Goal: Information Seeking & Learning: Find specific fact

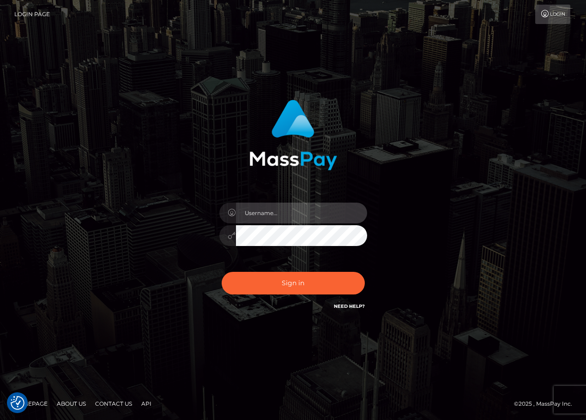
type input "ChristianC.xcite"
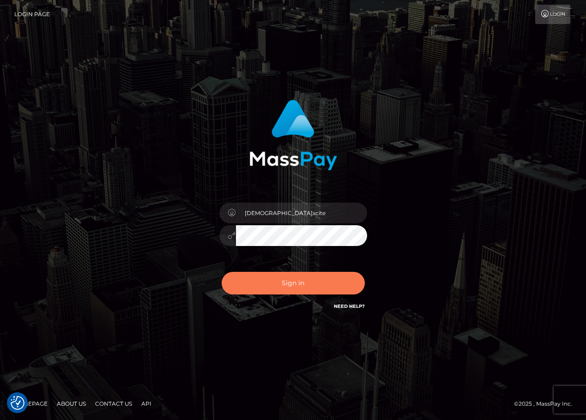
click at [304, 286] on button "Sign in" at bounding box center [293, 283] width 143 height 23
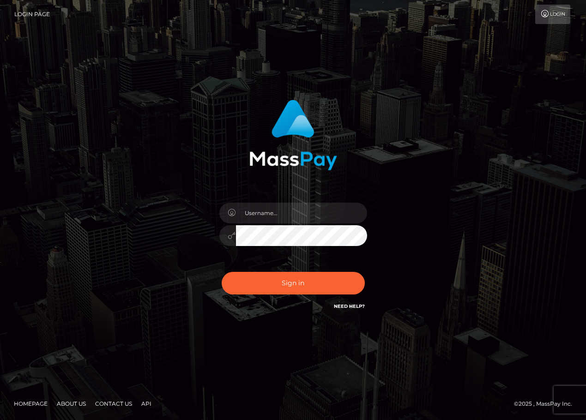
click at [299, 213] on input "text" at bounding box center [301, 213] width 131 height 21
type input "ChristianC.xcite"
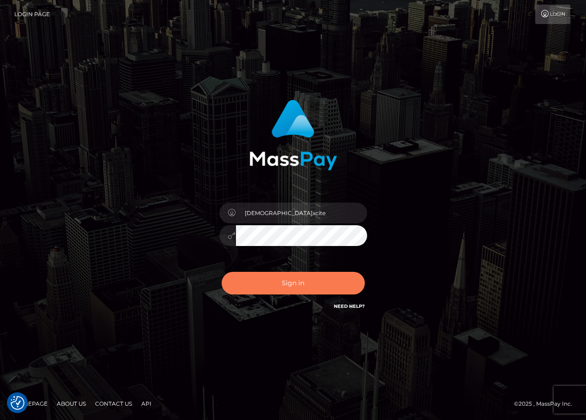
click at [301, 283] on button "Sign in" at bounding box center [293, 283] width 143 height 23
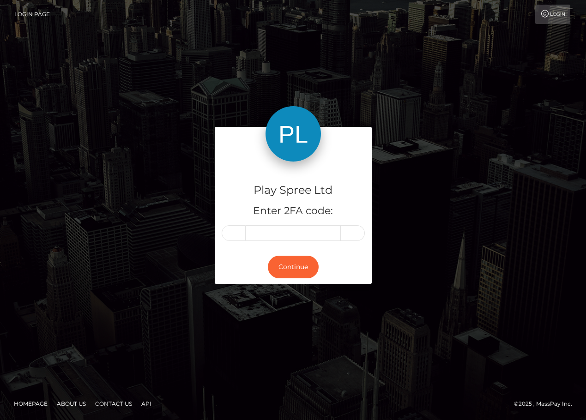
click at [236, 239] on input "text" at bounding box center [234, 233] width 24 height 16
type input "1"
type input "6"
type input "8"
type input "7"
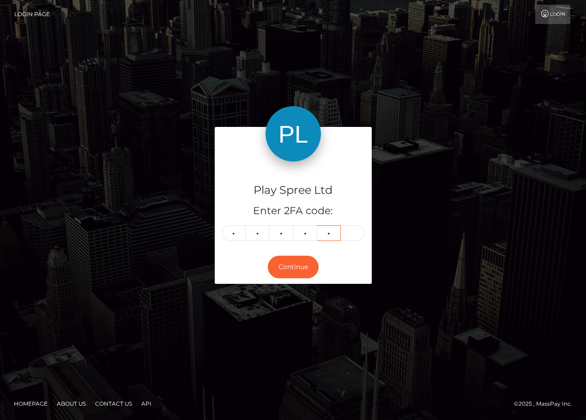
type input "9"
type input "2"
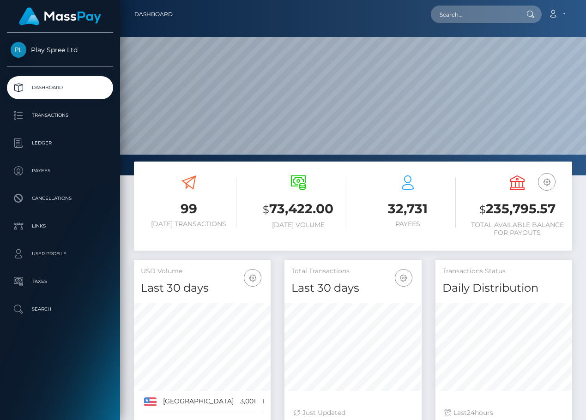
scroll to position [164, 137]
click at [60, 141] on p "Ledger" at bounding box center [60, 143] width 99 height 14
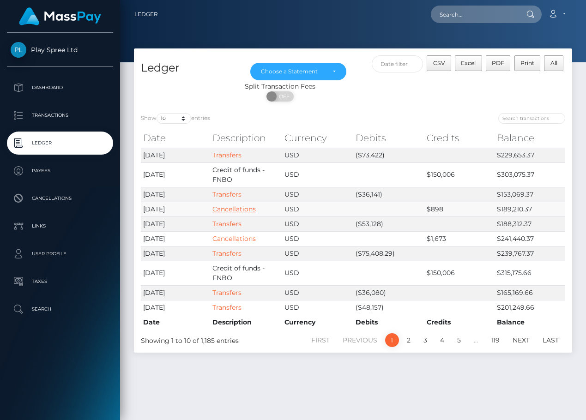
click at [230, 208] on link "Cancellations" at bounding box center [234, 209] width 43 height 8
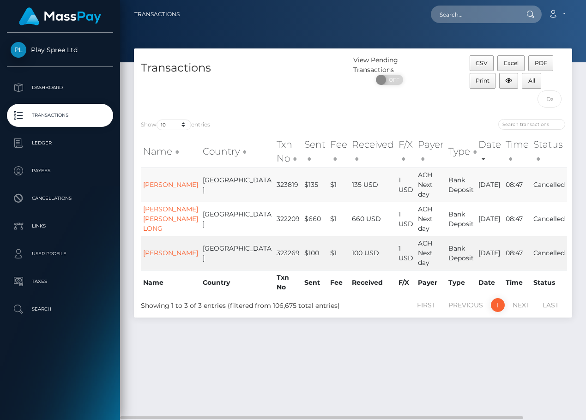
click at [274, 181] on td "323819" at bounding box center [288, 185] width 28 height 34
click at [274, 182] on td "323819" at bounding box center [288, 185] width 28 height 34
copy td "323819"
click at [514, 341] on div "Transactions View Pending Transactions ON OFF CSV Excel PDF Print All Show 10 2…" at bounding box center [353, 231] width 466 height 364
click at [274, 217] on td "322209" at bounding box center [288, 219] width 28 height 34
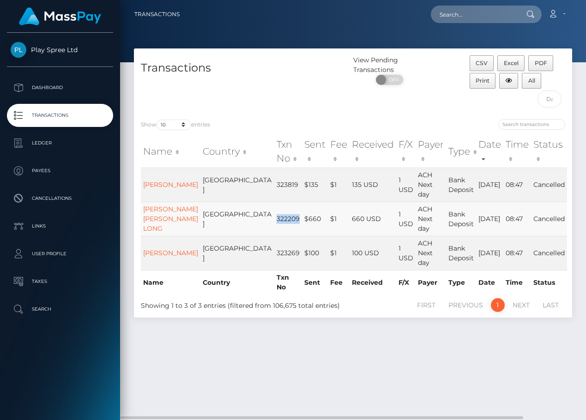
click at [274, 217] on td "322209" at bounding box center [288, 219] width 28 height 34
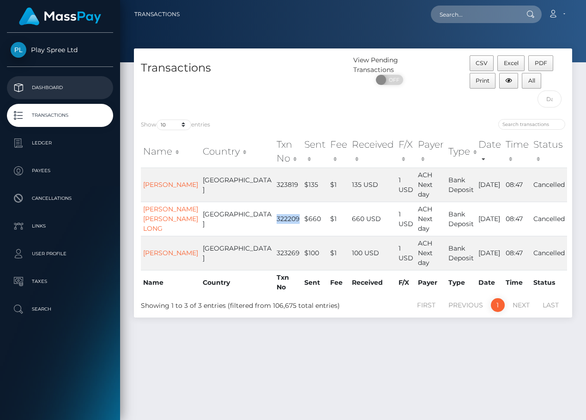
copy td "322209"
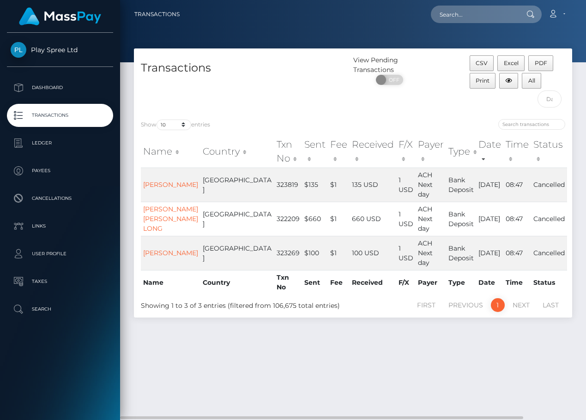
drag, startPoint x: 500, startPoint y: 343, endPoint x: 490, endPoint y: 322, distance: 23.6
click at [499, 343] on div "Transactions View Pending Transactions ON OFF CSV Excel PDF Print All Show 10 2…" at bounding box center [353, 231] width 466 height 364
click at [274, 247] on td "323269" at bounding box center [288, 253] width 28 height 34
copy td "323269"
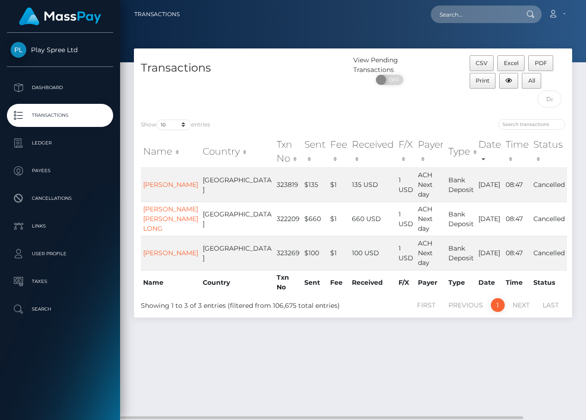
drag, startPoint x: 480, startPoint y: 331, endPoint x: 480, endPoint y: 338, distance: 7.0
click at [480, 331] on div "Transactions View Pending Transactions ON OFF CSV Excel PDF Print All Show 10 2…" at bounding box center [353, 231] width 466 height 364
drag, startPoint x: 490, startPoint y: 342, endPoint x: 493, endPoint y: 321, distance: 21.0
click at [491, 342] on div "Transactions View Pending Transactions ON OFF CSV Excel PDF Print All Show 10 2…" at bounding box center [353, 231] width 466 height 364
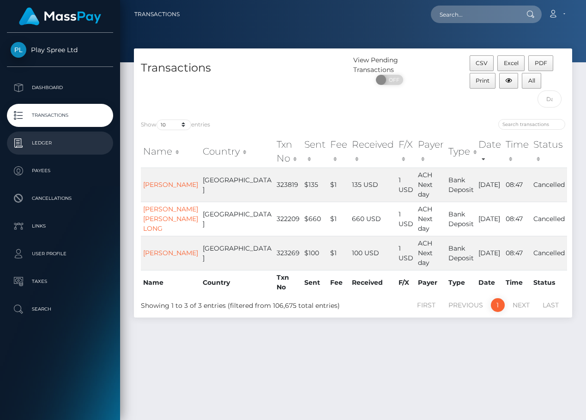
click at [52, 140] on p "Ledger" at bounding box center [60, 143] width 99 height 14
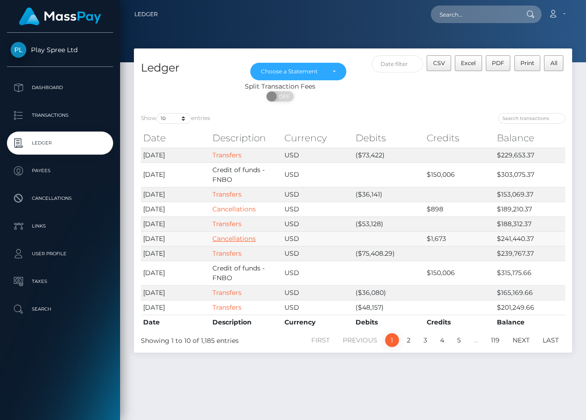
click at [243, 238] on link "Cancellations" at bounding box center [234, 239] width 43 height 8
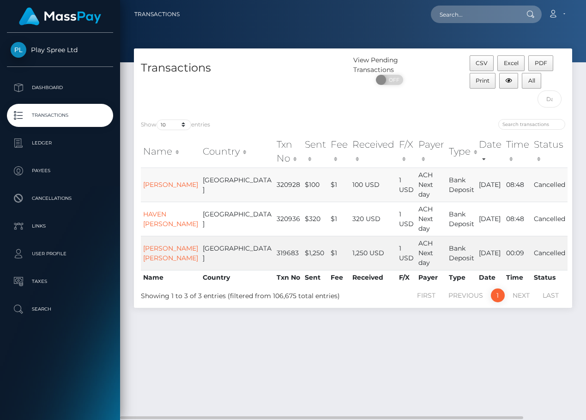
click at [274, 183] on td "320928" at bounding box center [288, 185] width 28 height 34
copy td "320928"
click at [496, 347] on div "Transactions View Pending Transactions ON OFF CSV Excel PDF Print All Show 10 2…" at bounding box center [353, 231] width 466 height 364
click at [274, 220] on td "320936" at bounding box center [288, 219] width 28 height 34
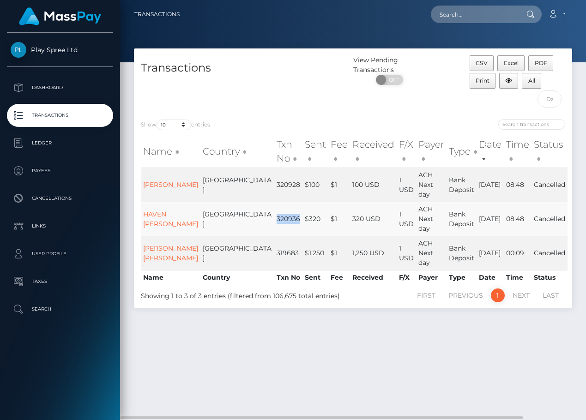
click at [274, 219] on td "320936" at bounding box center [288, 219] width 28 height 34
copy td "320936"
drag, startPoint x: 472, startPoint y: 350, endPoint x: 443, endPoint y: 277, distance: 79.2
click at [472, 350] on div "Transactions View Pending Transactions ON OFF CSV Excel PDF Print All Show 10 2…" at bounding box center [353, 231] width 466 height 364
click at [274, 250] on td "319683" at bounding box center [288, 253] width 28 height 34
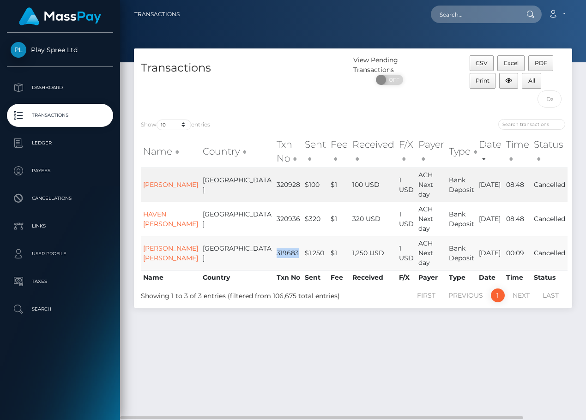
click at [274, 250] on td "319683" at bounding box center [288, 253] width 28 height 34
copy td "319683"
click at [499, 358] on div "Transactions View Pending Transactions ON OFF CSV Excel PDF Print All Show 10 2…" at bounding box center [353, 231] width 466 height 364
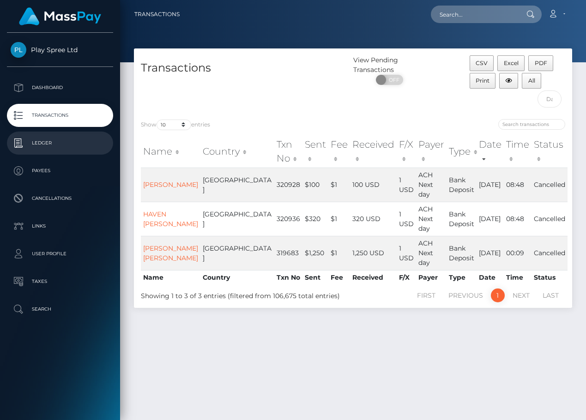
click at [46, 144] on p "Ledger" at bounding box center [60, 143] width 99 height 14
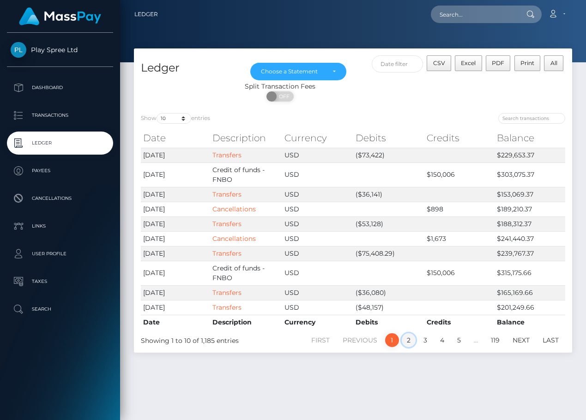
click at [408, 343] on link "2" at bounding box center [409, 341] width 14 height 14
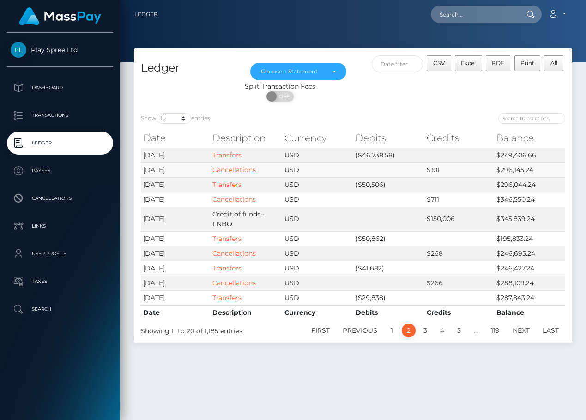
click at [247, 172] on link "Cancellations" at bounding box center [234, 170] width 43 height 8
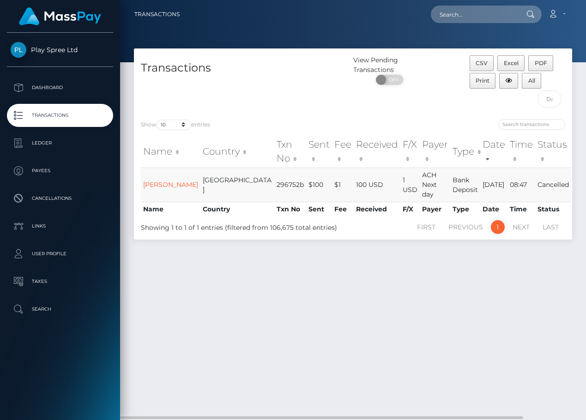
click at [274, 185] on td "296752b" at bounding box center [290, 185] width 32 height 34
copy td "296752b"
click at [528, 322] on div "Transactions View Pending Transactions ON OFF CSV Excel PDF Print All Show 10 2…" at bounding box center [353, 231] width 466 height 364
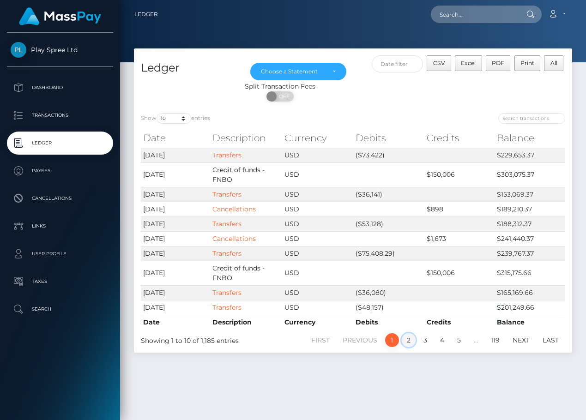
click at [409, 341] on link "2" at bounding box center [409, 341] width 14 height 14
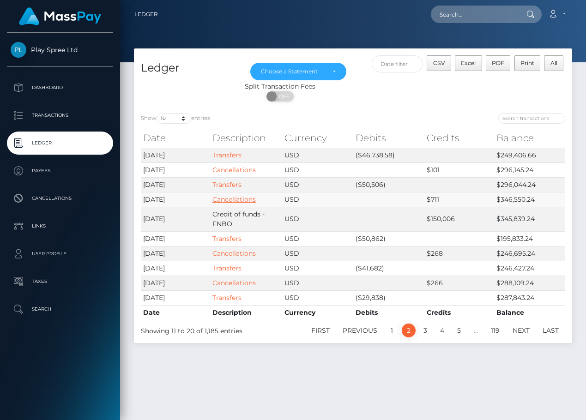
click at [238, 196] on link "Cancellations" at bounding box center [234, 199] width 43 height 8
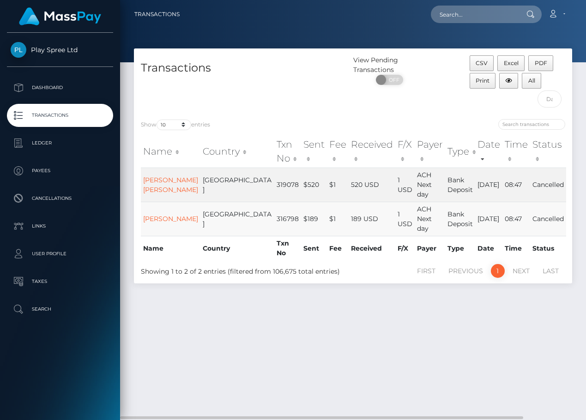
click at [274, 216] on td "316798" at bounding box center [287, 219] width 27 height 34
copy td "316798"
click at [521, 327] on div "Transactions View Pending Transactions ON OFF CSV Excel PDF Print All Show 10 2…" at bounding box center [353, 231] width 466 height 364
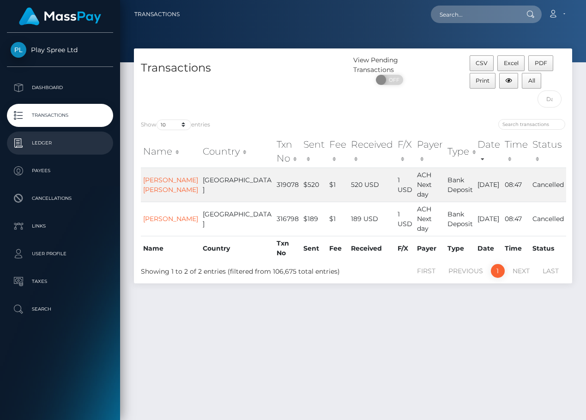
click at [49, 140] on p "Ledger" at bounding box center [60, 143] width 99 height 14
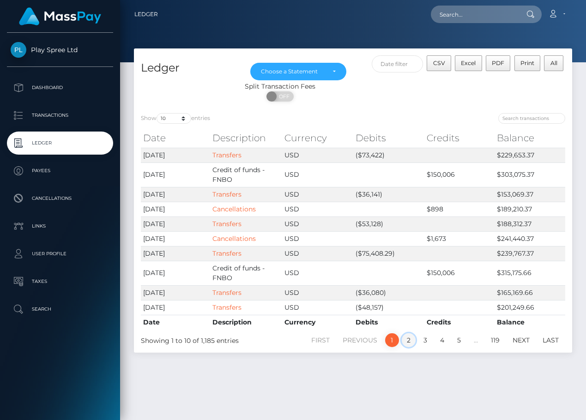
click at [408, 339] on link "2" at bounding box center [409, 341] width 14 height 14
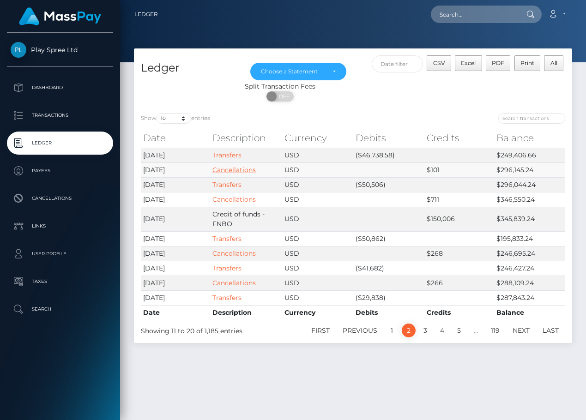
click at [237, 169] on link "Cancellations" at bounding box center [234, 170] width 43 height 8
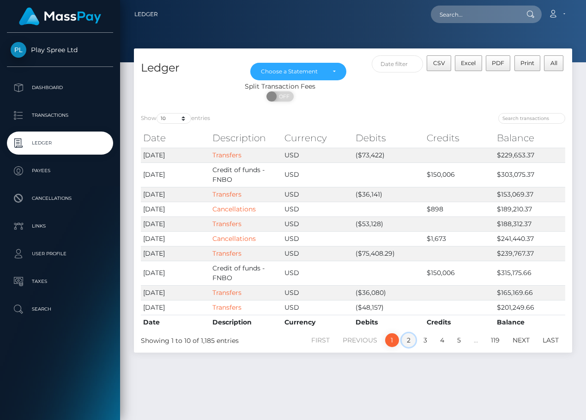
click at [410, 340] on link "2" at bounding box center [409, 341] width 14 height 14
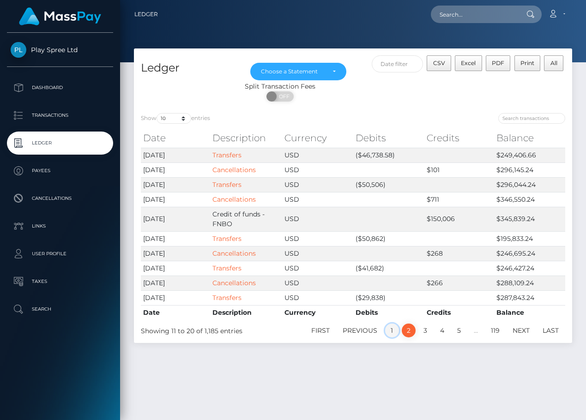
click at [391, 330] on link "1" at bounding box center [392, 331] width 14 height 14
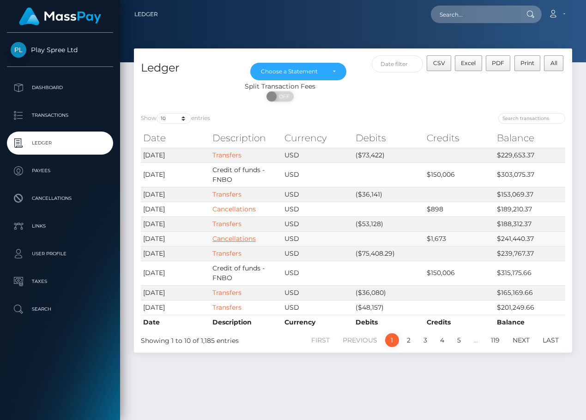
click at [239, 237] on link "Cancellations" at bounding box center [234, 239] width 43 height 8
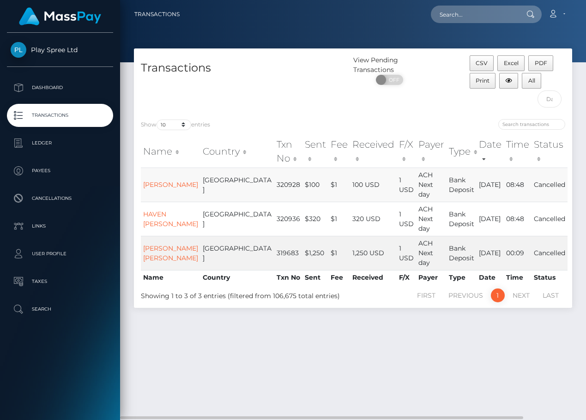
click at [274, 183] on td "320928" at bounding box center [288, 185] width 28 height 34
copy td "320928"
click at [483, 358] on div "Transactions View Pending Transactions ON OFF CSV Excel PDF Print All Show 10 2…" at bounding box center [353, 231] width 466 height 364
click at [372, 0] on nav "Transactions Loading... Loading... Account Logout" at bounding box center [353, 14] width 466 height 29
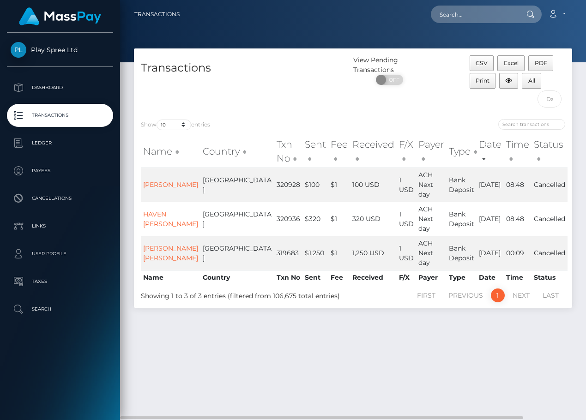
drag, startPoint x: 357, startPoint y: 362, endPoint x: 381, endPoint y: 326, distance: 42.9
click at [358, 362] on div "Transactions View Pending Transactions ON OFF CSV Excel PDF Print All Show 10 2…" at bounding box center [353, 231] width 466 height 364
click at [486, 65] on span "CSV" at bounding box center [482, 63] width 12 height 7
click at [407, 329] on div "Transactions View Pending Transactions ON OFF CSV Excel PDF Print All Show 10 2…" at bounding box center [353, 231] width 466 height 364
click at [459, 103] on div "View Pending Transactions ON OFF" at bounding box center [407, 83] width 109 height 57
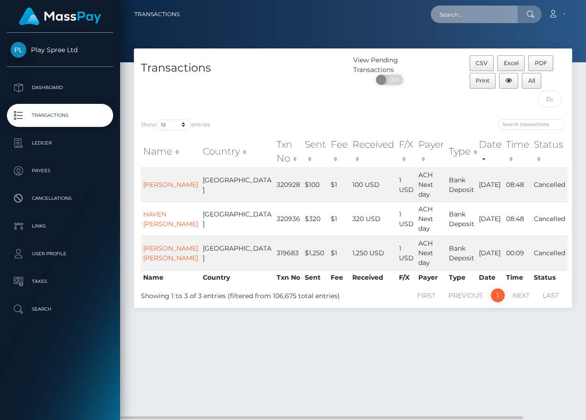
click at [473, 14] on input "text" at bounding box center [474, 15] width 87 height 18
paste input "320928"
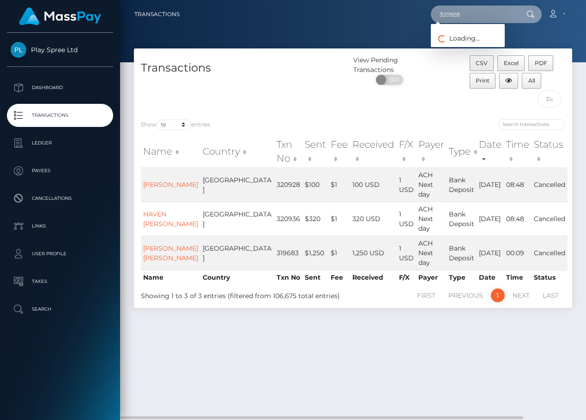
type input "320928"
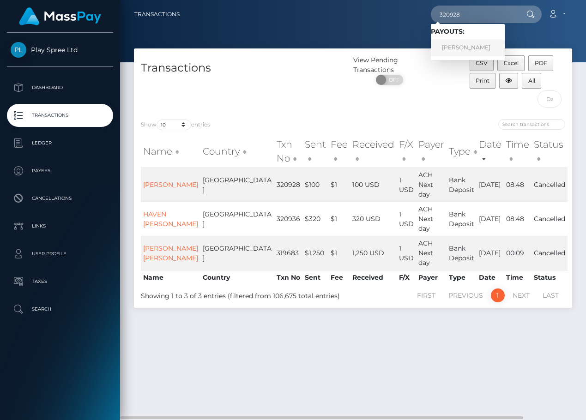
click at [501, 45] on link "ANTHONY JAMES DILUZIO" at bounding box center [468, 47] width 74 height 17
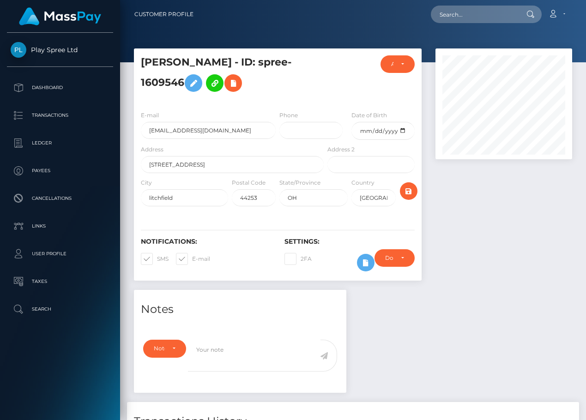
scroll to position [111, 137]
click at [506, 223] on div at bounding box center [504, 170] width 151 height 242
click at [478, 259] on div at bounding box center [504, 170] width 151 height 242
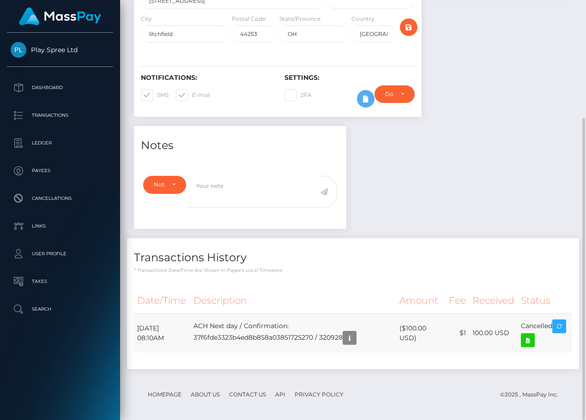
click at [152, 330] on td "[DATE] 08:10AM" at bounding box center [162, 333] width 56 height 39
copy tr "[DATE] 08:10AM"
click at [482, 169] on div "Notes Note Type Compliance Clear Compliance General Note Type" at bounding box center [353, 252] width 452 height 253
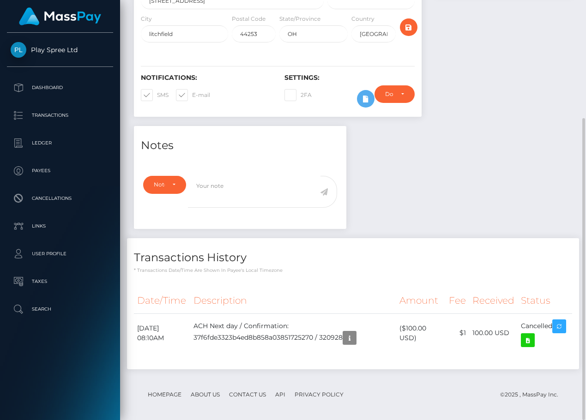
scroll to position [0, 0]
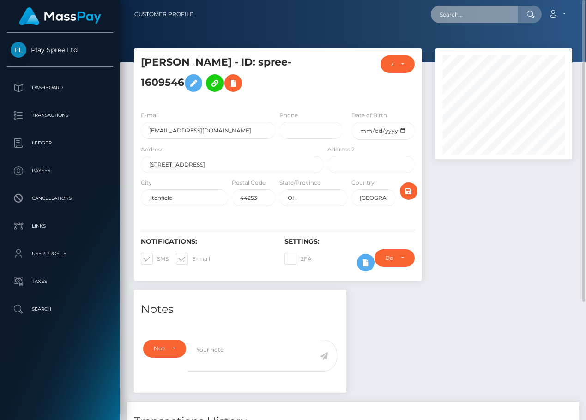
click at [468, 13] on input "text" at bounding box center [474, 15] width 87 height 18
paste input "320936"
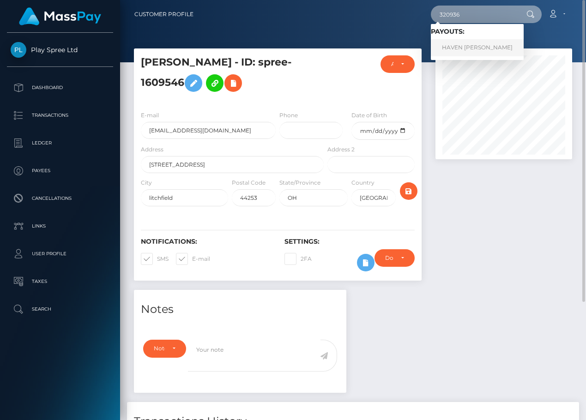
type input "320936"
click at [466, 45] on link "HAVEN [PERSON_NAME]" at bounding box center [477, 47] width 93 height 17
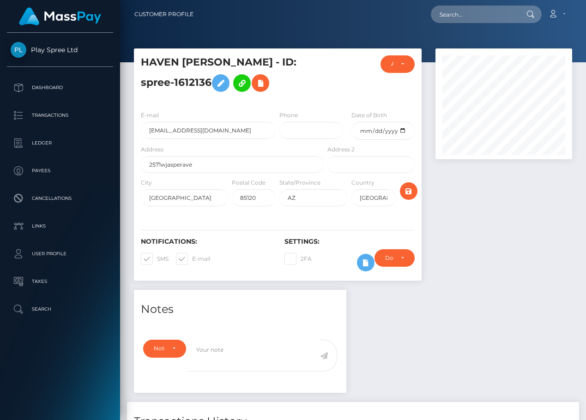
scroll to position [111, 137]
click at [194, 131] on input "havenwley@gmail.com" at bounding box center [208, 130] width 135 height 17
click at [194, 132] on input "havenwley@gmail.com" at bounding box center [208, 130] width 135 height 17
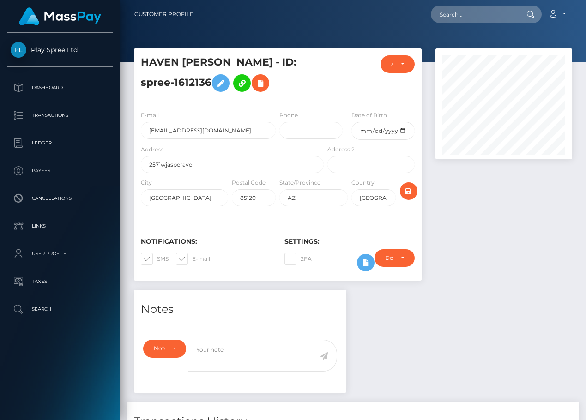
click at [493, 245] on div at bounding box center [504, 170] width 151 height 242
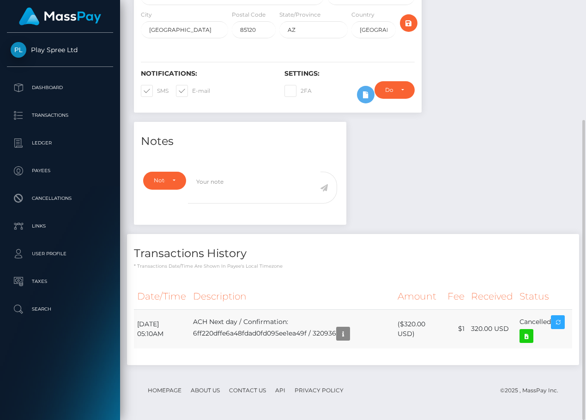
click at [155, 329] on td "August 7, 2025 05:10AM" at bounding box center [162, 329] width 56 height 39
click at [154, 329] on td "August 7, 2025 05:10AM" at bounding box center [162, 329] width 56 height 39
click at [154, 328] on td "August 7, 2025 05:10AM" at bounding box center [162, 329] width 56 height 39
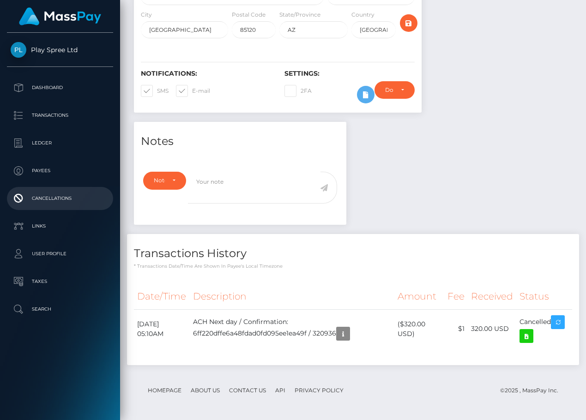
copy tr "August 7, 2025 05:10AM"
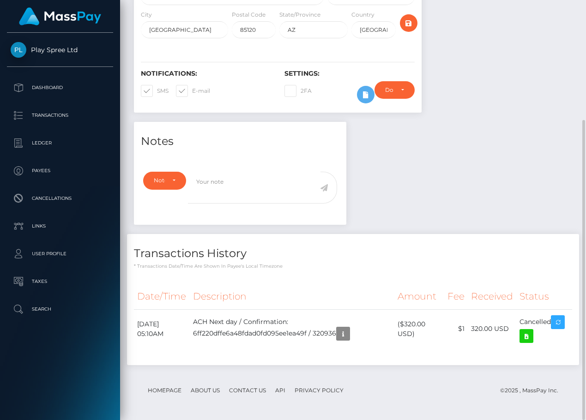
drag, startPoint x: 454, startPoint y: 182, endPoint x: 448, endPoint y: 127, distance: 55.7
click at [454, 180] on div "Notes Note Type Compliance Clear Compliance General Note Type" at bounding box center [353, 248] width 452 height 253
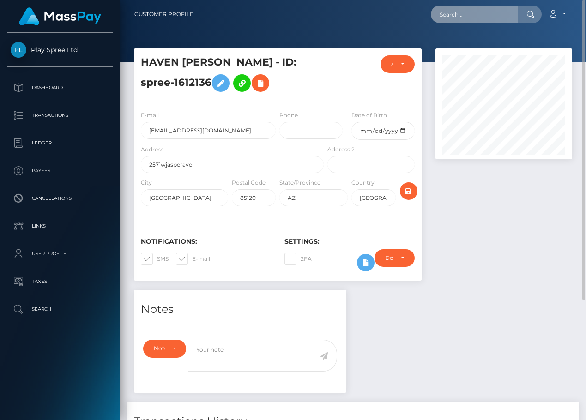
click at [470, 14] on input "text" at bounding box center [474, 15] width 87 height 18
paste input "319683"
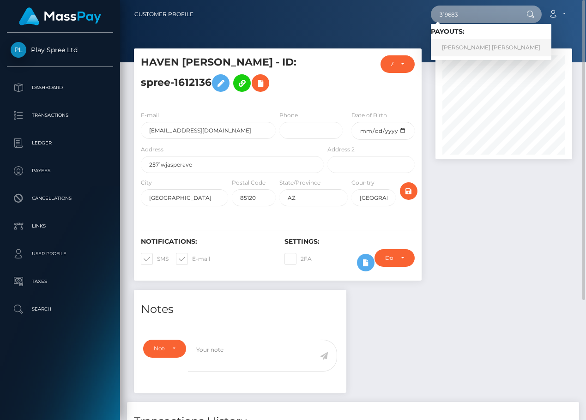
type input "319683"
click at [479, 43] on link "LOGAN BENJAMIN WILSON" at bounding box center [491, 47] width 121 height 17
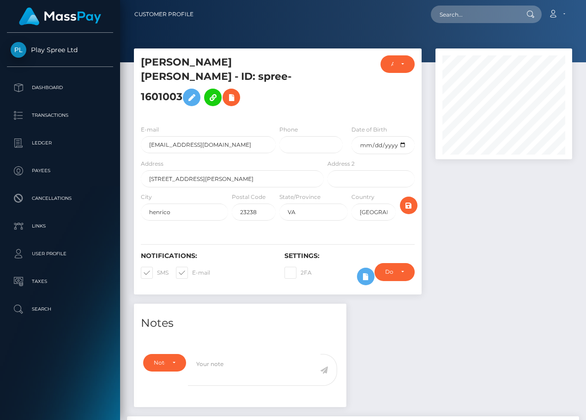
scroll to position [111, 137]
click at [196, 136] on input "lbenjamin8@yahoo.com" at bounding box center [208, 144] width 135 height 17
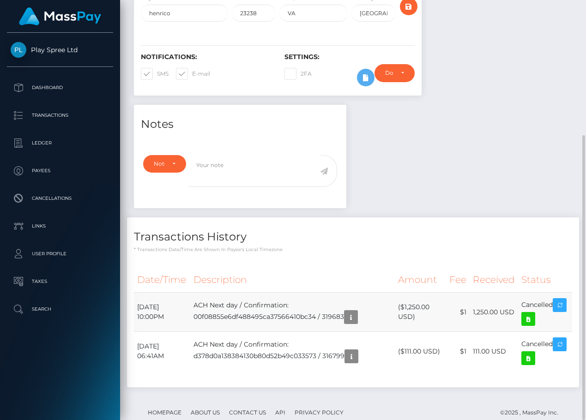
click at [165, 294] on td "August 5, 2025 10:00PM" at bounding box center [162, 312] width 56 height 39
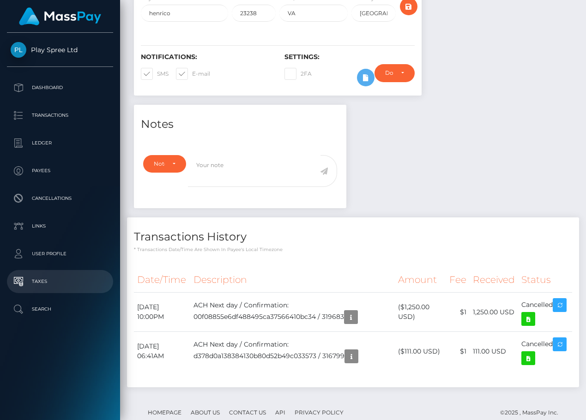
copy tr "August 5, 2025 10:00PM"
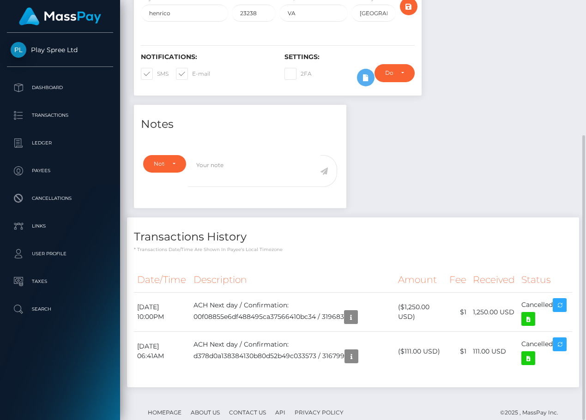
drag, startPoint x: 422, startPoint y: 219, endPoint x: 416, endPoint y: 239, distance: 20.6
click at [422, 229] on h4 "Transactions History" at bounding box center [353, 237] width 438 height 16
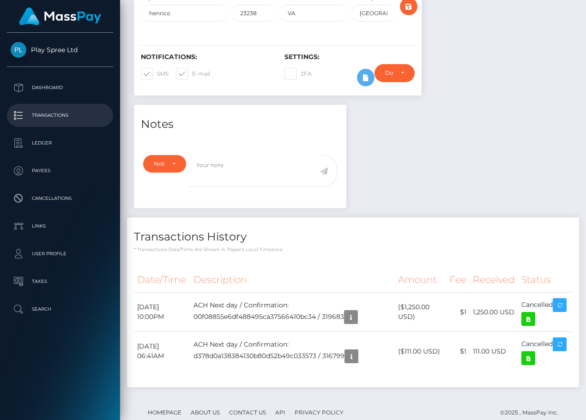
click at [65, 112] on p "Transactions" at bounding box center [60, 116] width 99 height 14
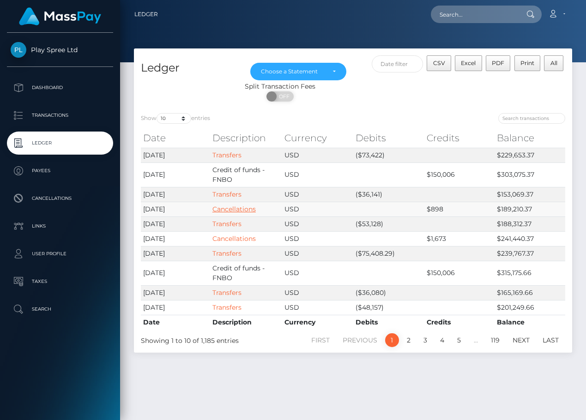
click at [239, 210] on link "Cancellations" at bounding box center [234, 209] width 43 height 8
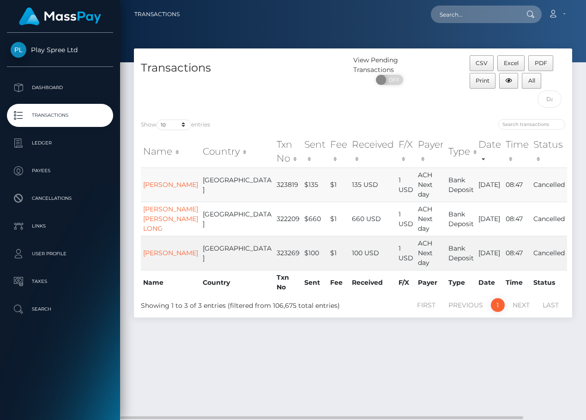
click at [274, 182] on td "323819" at bounding box center [288, 185] width 28 height 34
copy td "323819"
click at [491, 347] on div "Transactions View Pending Transactions ON OFF CSV Excel PDF Print All Show 10 2…" at bounding box center [353, 231] width 466 height 364
click at [483, 64] on span "CSV" at bounding box center [482, 63] width 12 height 7
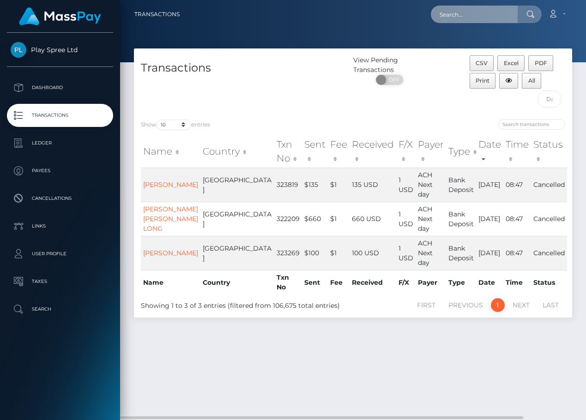
click at [468, 14] on input "text" at bounding box center [474, 15] width 87 height 18
paste input "323819"
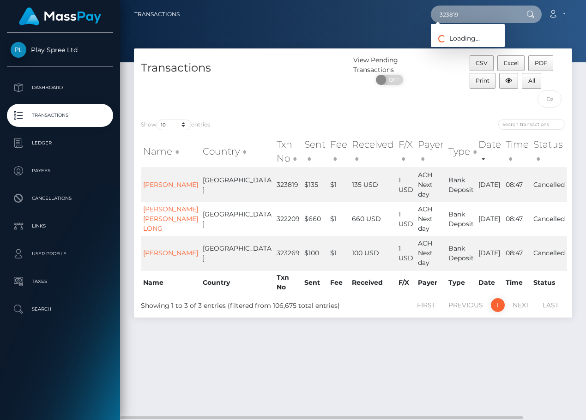
type input "323819"
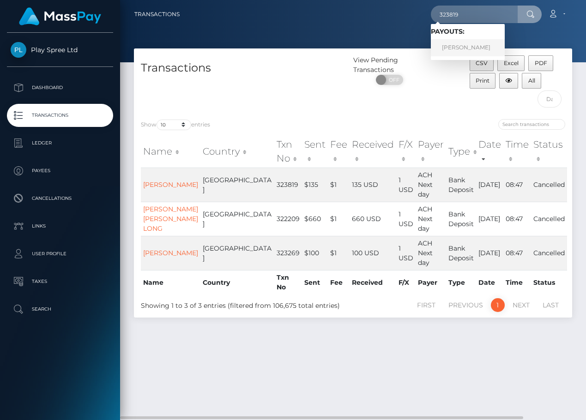
click at [499, 46] on link "JESSICA LEIGH GRAZIO" at bounding box center [468, 47] width 74 height 17
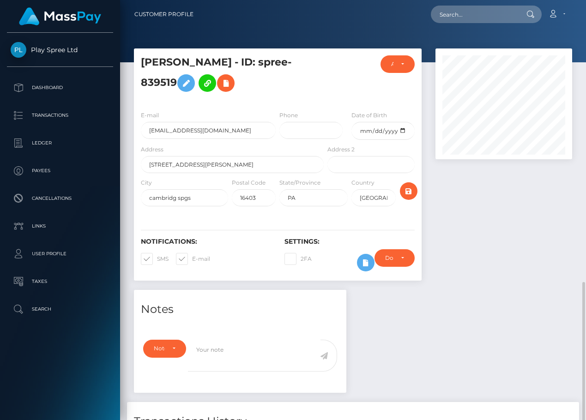
scroll to position [164, 0]
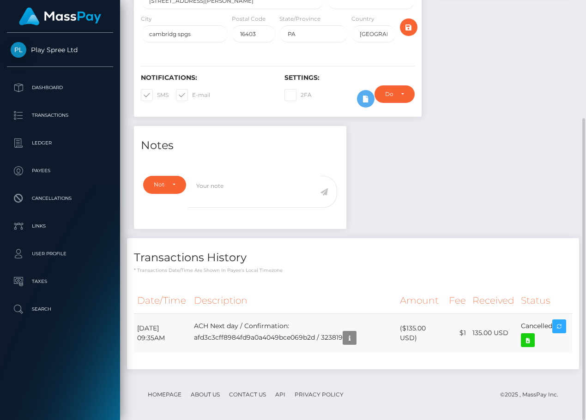
click at [158, 333] on td "[DATE] 09:35AM" at bounding box center [162, 333] width 57 height 39
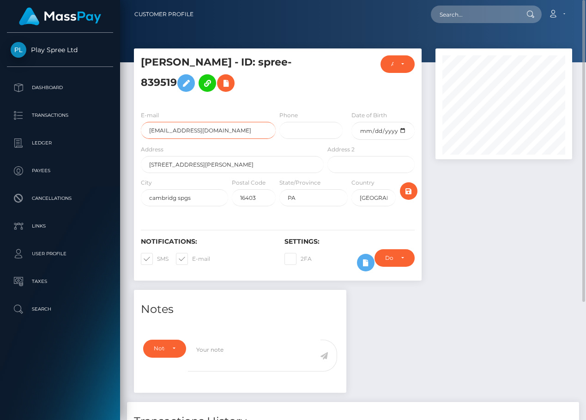
click at [182, 129] on input "[EMAIL_ADDRESS][DOMAIN_NAME]" at bounding box center [208, 130] width 135 height 17
click at [505, 286] on div at bounding box center [504, 170] width 151 height 242
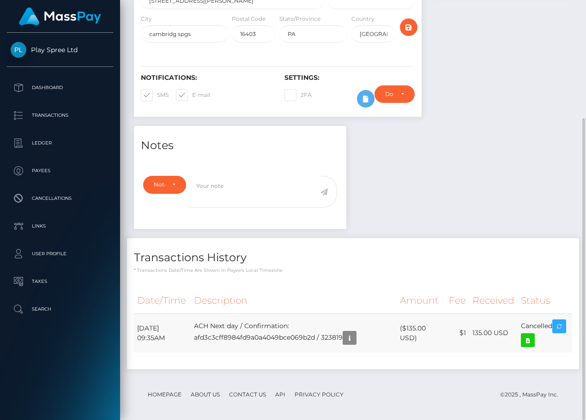
click at [154, 329] on td "August 10, 2025 09:35AM" at bounding box center [162, 333] width 57 height 39
click at [153, 328] on td "August 10, 2025 09:35AM" at bounding box center [162, 333] width 57 height 39
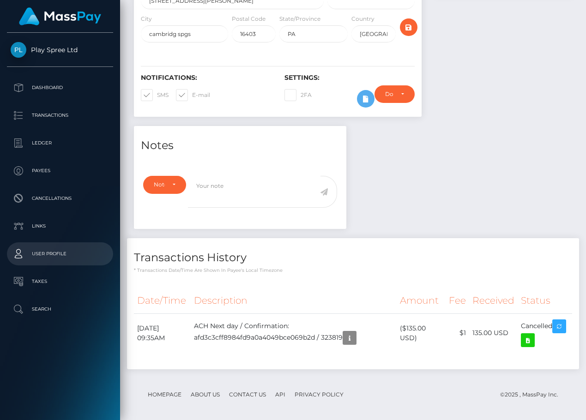
copy tr "August 10, 2025 09:35AM"
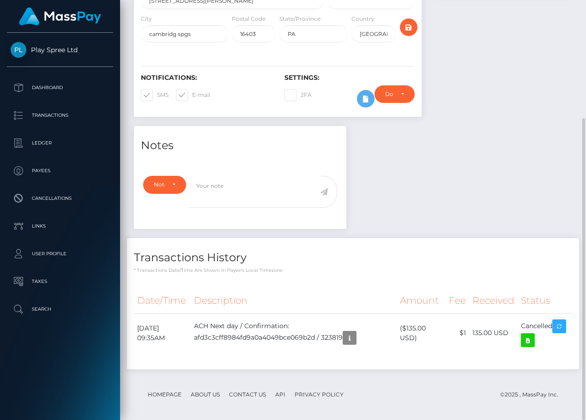
drag, startPoint x: 474, startPoint y: 167, endPoint x: 486, endPoint y: 138, distance: 31.2
click at [476, 165] on div "Notes Note Type Compliance Clear Compliance General Note Type" at bounding box center [353, 252] width 452 height 253
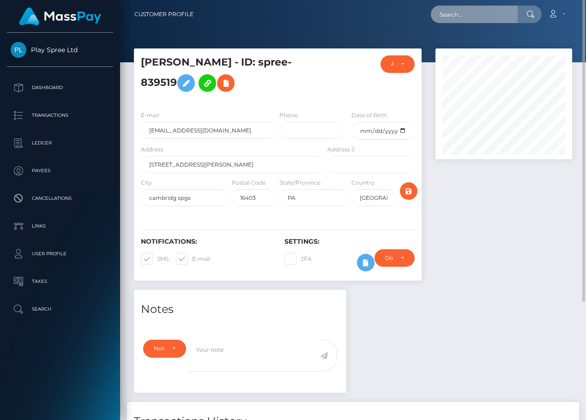
click at [466, 13] on input "text" at bounding box center [474, 15] width 87 height 18
paste input "322209"
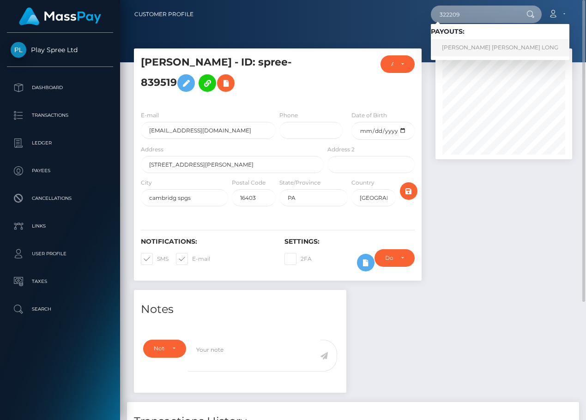
type input "322209"
click at [483, 47] on link "BOBBY GENE JR LONG" at bounding box center [500, 47] width 139 height 17
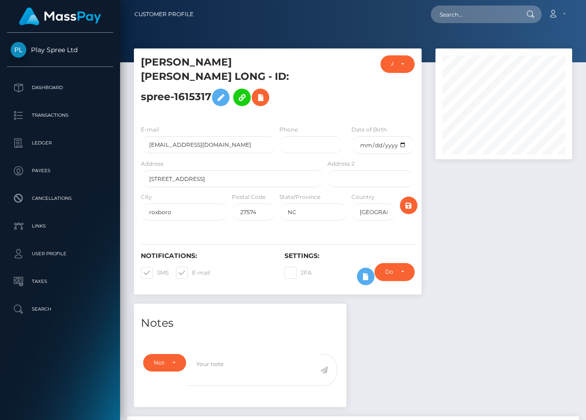
scroll to position [111, 137]
click at [183, 136] on input "bobby012704@gmail.com" at bounding box center [208, 144] width 135 height 17
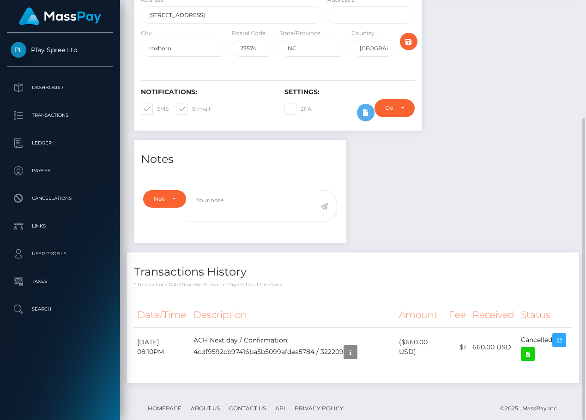
click at [451, 253] on div "Transactions History * Transactions date/time are shown in payee's local timezo…" at bounding box center [353, 271] width 452 height 36
click at [160, 328] on td "August 8, 2025 08:10PM" at bounding box center [162, 347] width 56 height 39
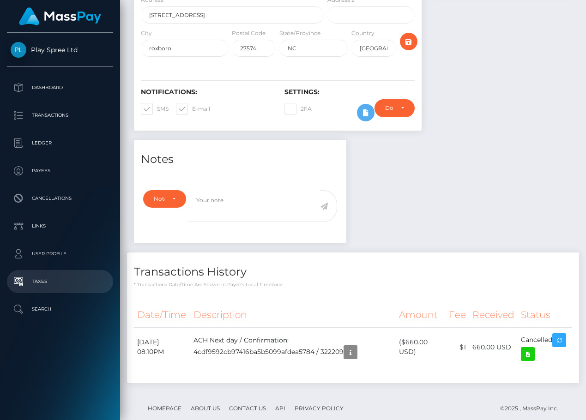
copy tr "August 8, 2025 08:10PM"
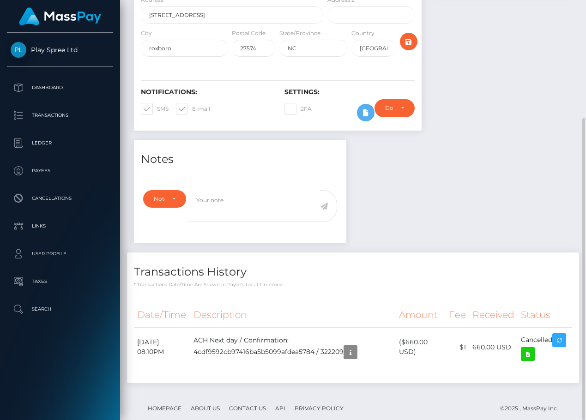
click at [403, 188] on div "Notes Note Type Compliance Clear Compliance General Note Type" at bounding box center [353, 266] width 452 height 253
drag, startPoint x: 478, startPoint y: 193, endPoint x: 462, endPoint y: 56, distance: 137.8
click at [478, 182] on div "Notes Note Type Compliance Clear Compliance General Note Type" at bounding box center [353, 266] width 452 height 253
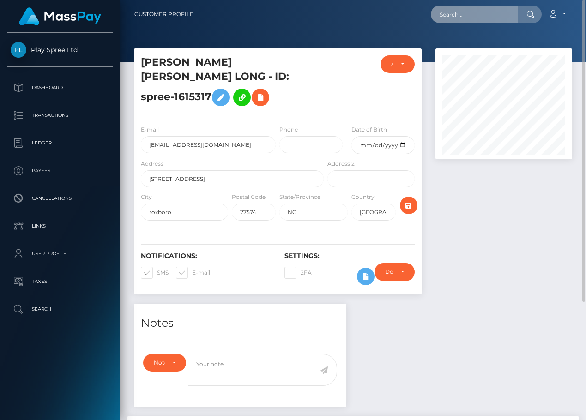
click at [480, 14] on input "text" at bounding box center [474, 15] width 87 height 18
paste input "323269"
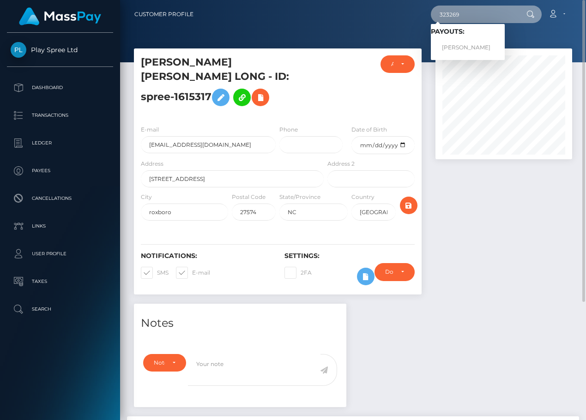
type input "323269"
click at [462, 45] on link "Dustin Harris" at bounding box center [468, 47] width 74 height 17
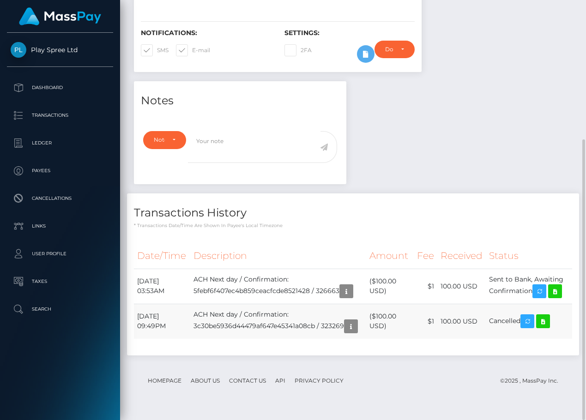
scroll to position [111, 137]
click at [166, 327] on td "[DATE] 09:49PM" at bounding box center [162, 321] width 56 height 35
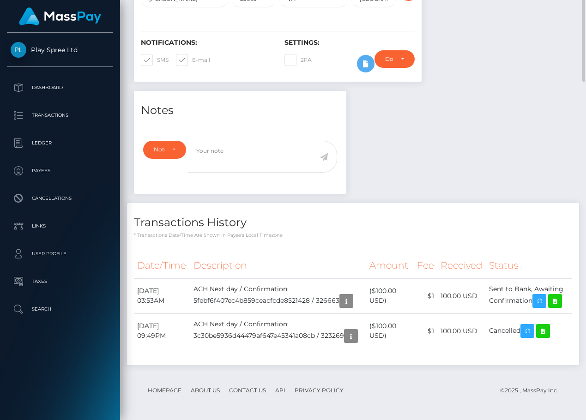
scroll to position [0, 0]
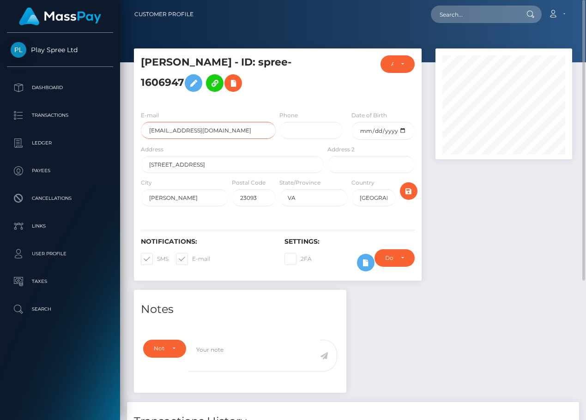
click at [193, 135] on input "[EMAIL_ADDRESS][DOMAIN_NAME]" at bounding box center [208, 130] width 135 height 17
drag, startPoint x: 490, startPoint y: 268, endPoint x: 486, endPoint y: 259, distance: 10.1
click at [490, 268] on div at bounding box center [504, 170] width 151 height 242
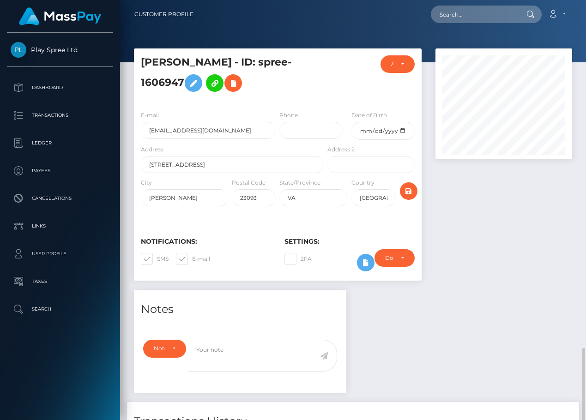
scroll to position [209, 0]
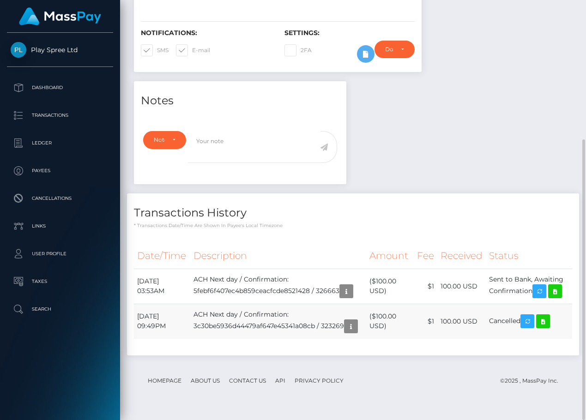
click at [157, 325] on td "[DATE] 09:49PM" at bounding box center [162, 321] width 56 height 35
click at [157, 324] on td "[DATE] 09:49PM" at bounding box center [162, 321] width 56 height 35
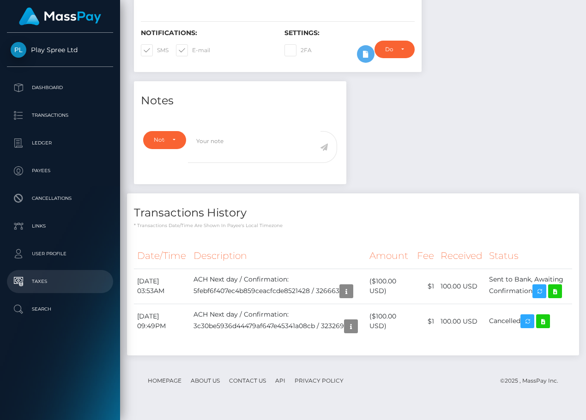
copy tr "[DATE] 09:49PM"
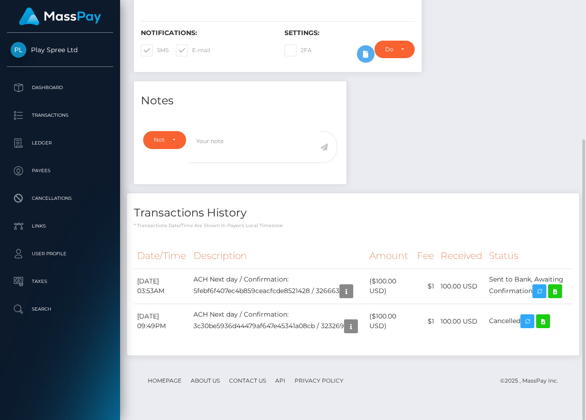
click at [403, 226] on p "* Transactions date/time are shown in payee's local timezone" at bounding box center [353, 225] width 438 height 7
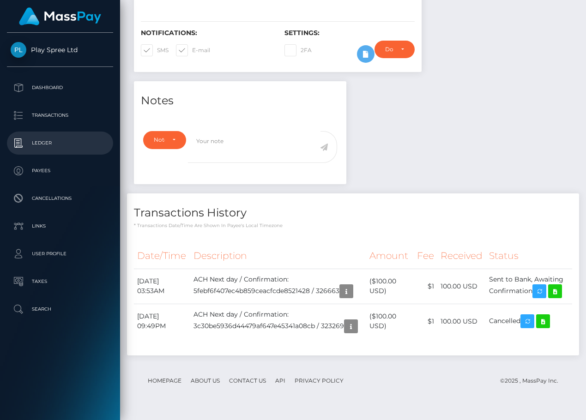
click at [57, 146] on p "Ledger" at bounding box center [60, 143] width 99 height 14
